Goal: Find contact information: Find contact information

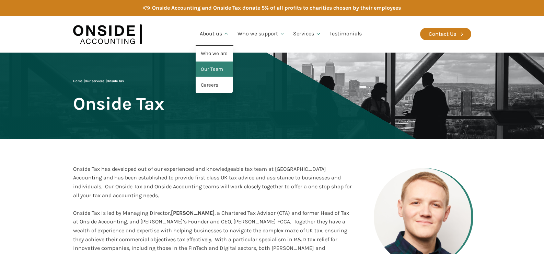
click at [210, 70] on link "Our Team" at bounding box center [214, 69] width 37 height 16
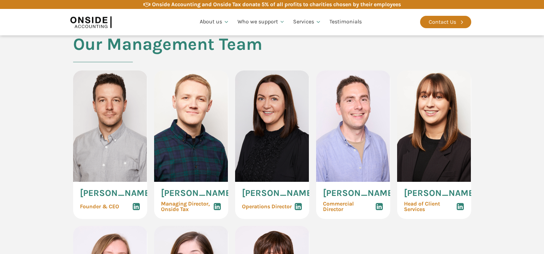
scroll to position [377, 0]
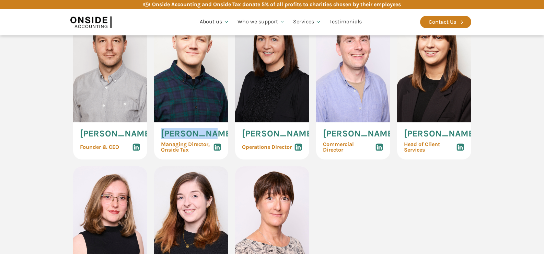
drag, startPoint x: 209, startPoint y: 134, endPoint x: 162, endPoint y: 134, distance: 47.4
click at [162, 134] on span "Ryan Snape" at bounding box center [197, 133] width 73 height 9
click at [363, 202] on div "Martin Brennan Founder & CEO Ryan Snape Managing Director, Onside Tax Aideen Mc…" at bounding box center [272, 161] width 398 height 301
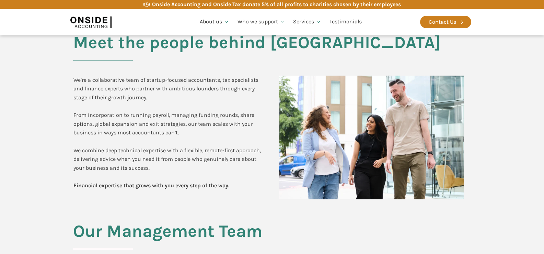
scroll to position [0, 0]
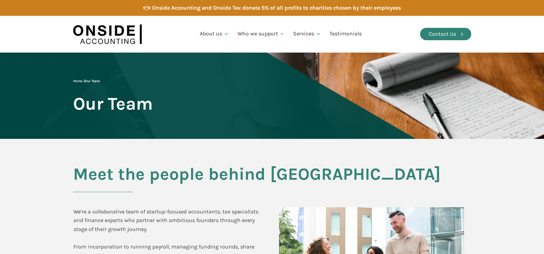
click at [439, 36] on div "Contact Us" at bounding box center [442, 34] width 27 height 9
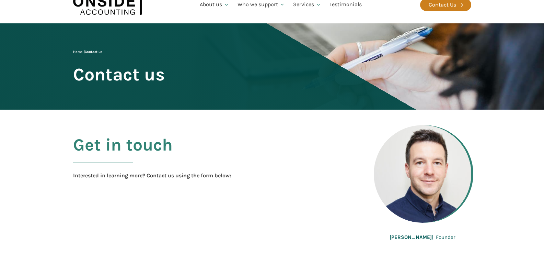
scroll to position [69, 0]
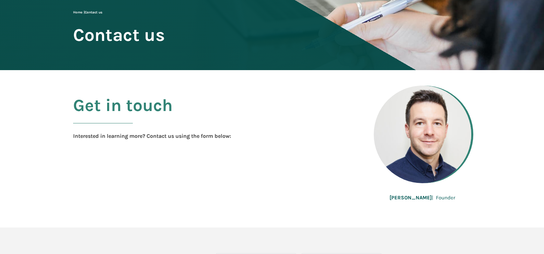
click at [458, 197] on div "[PERSON_NAME] | Founder" at bounding box center [422, 149] width 97 height 106
drag, startPoint x: 428, startPoint y: 198, endPoint x: 392, endPoint y: 199, distance: 35.7
click at [392, 199] on b "[PERSON_NAME]" at bounding box center [410, 197] width 42 height 6
copy b "[PERSON_NAME]"
